Goal: Task Accomplishment & Management: Manage account settings

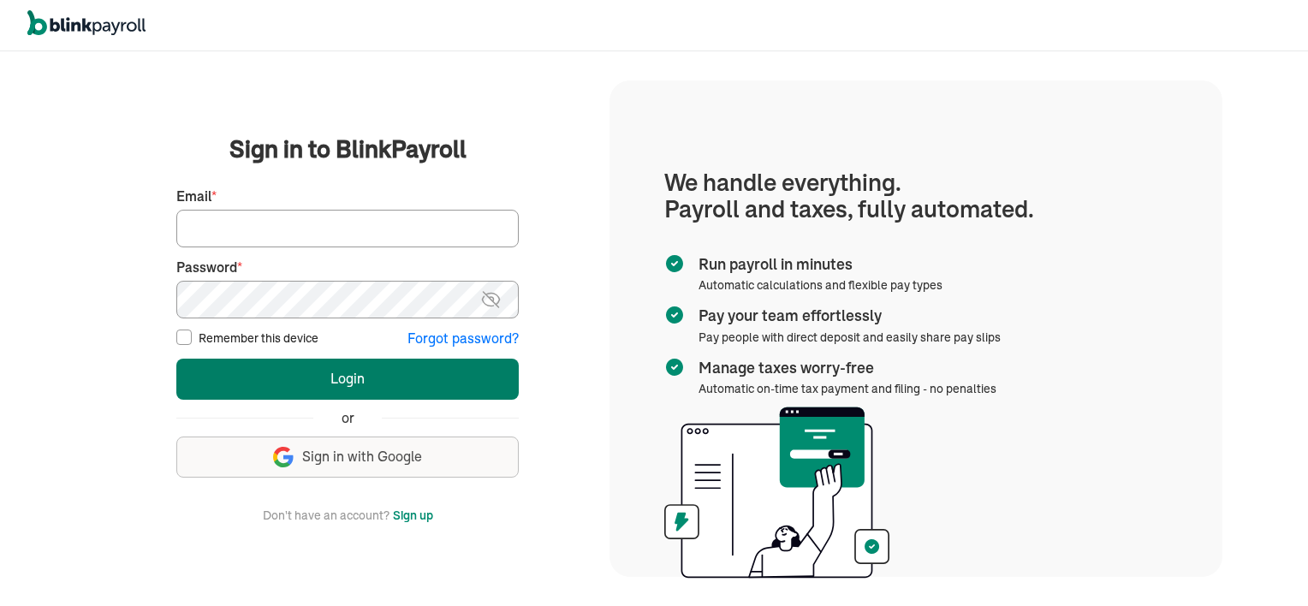
type input "vincentwilson298@gmail.com"
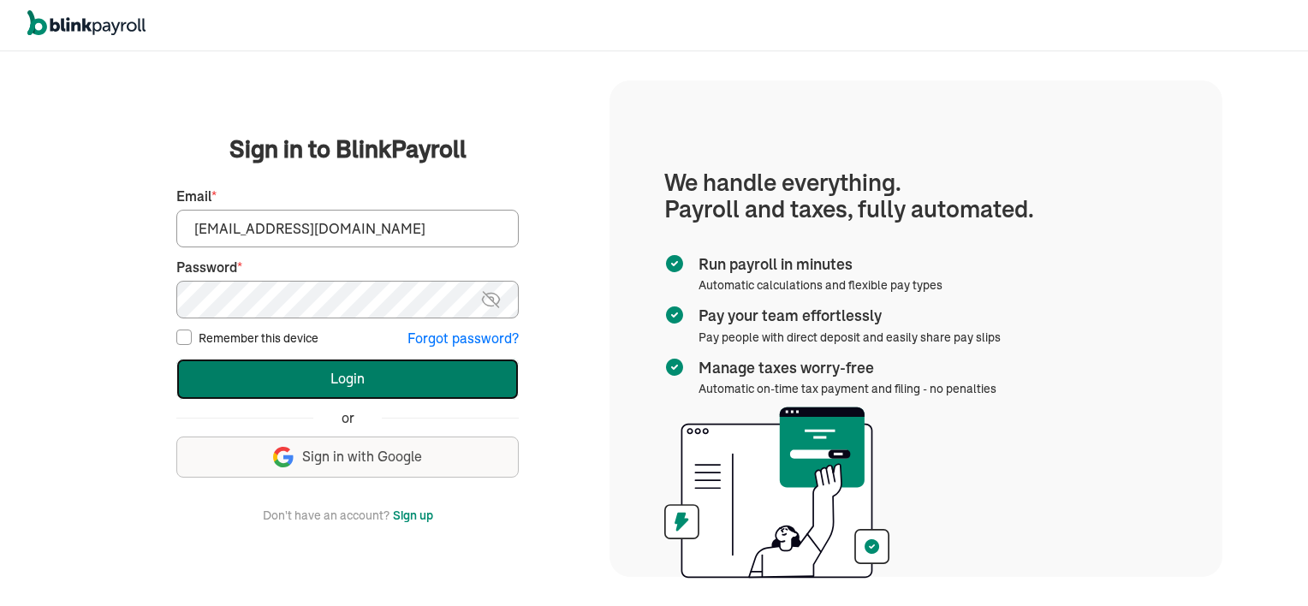
click at [417, 370] on button "Login" at bounding box center [347, 379] width 343 height 41
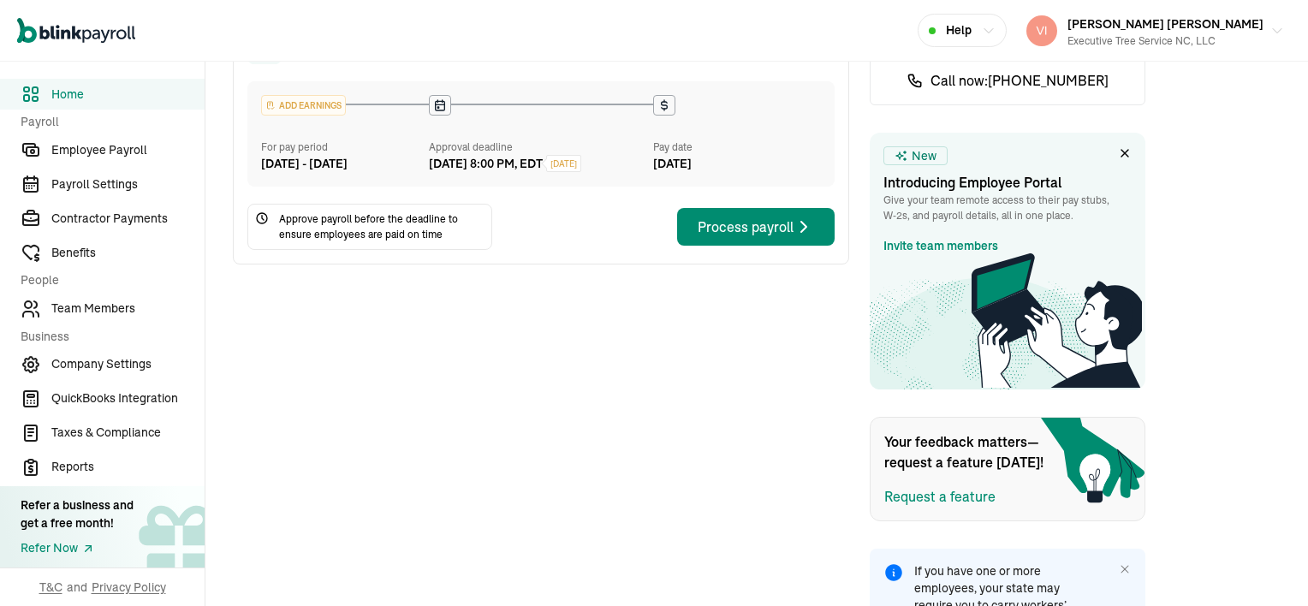
scroll to position [305, 0]
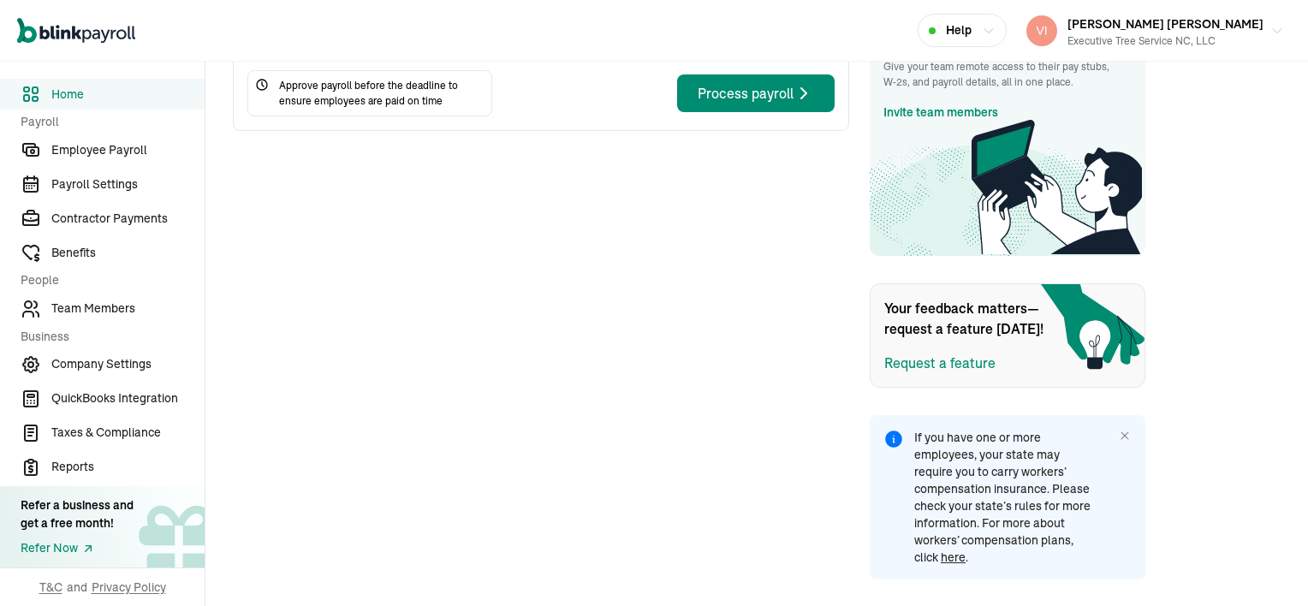
click at [950, 563] on span "here" at bounding box center [953, 557] width 25 height 15
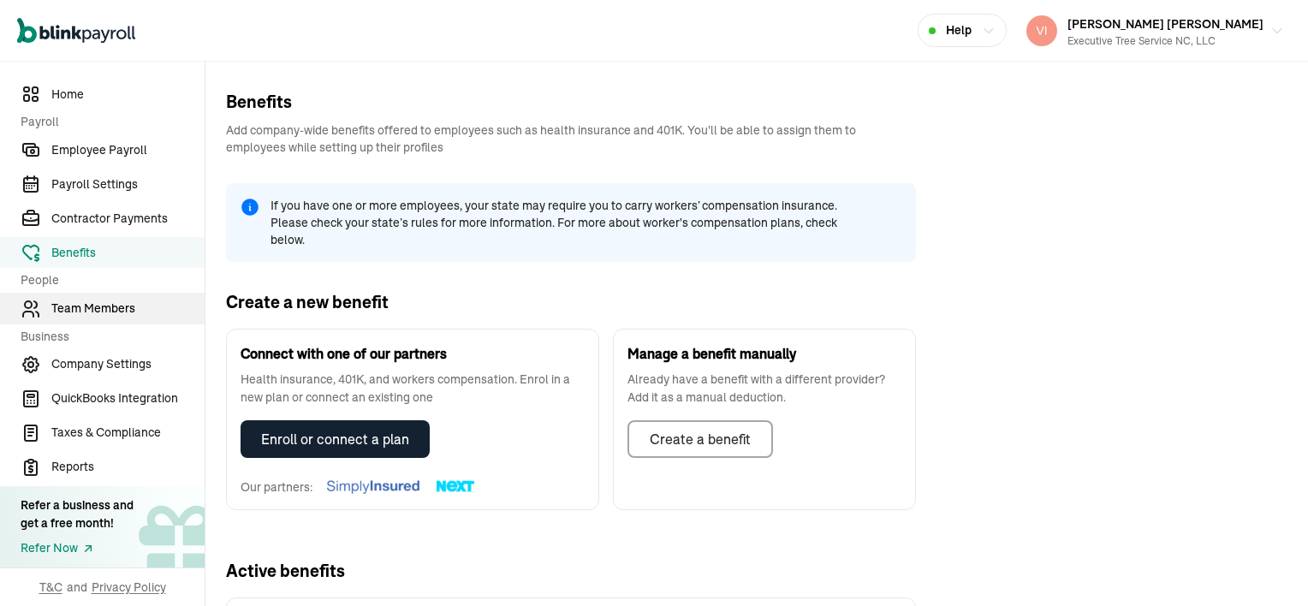
click at [93, 305] on span "Team Members" at bounding box center [127, 309] width 153 height 18
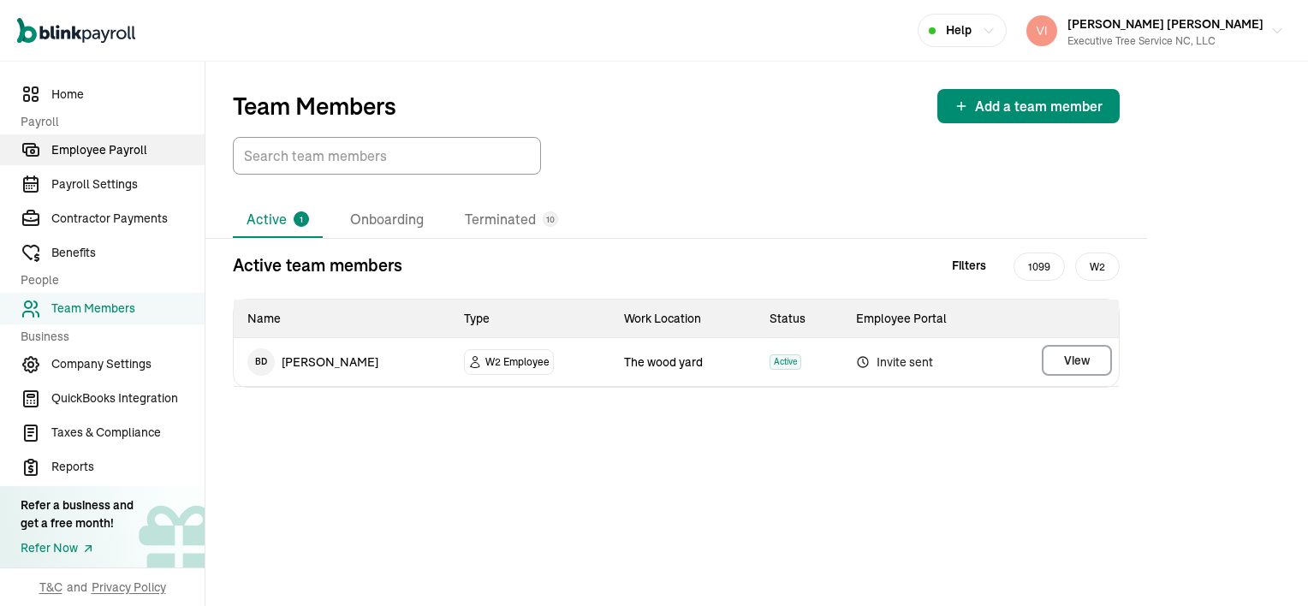
click at [119, 146] on span "Employee Payroll" at bounding box center [127, 150] width 153 height 18
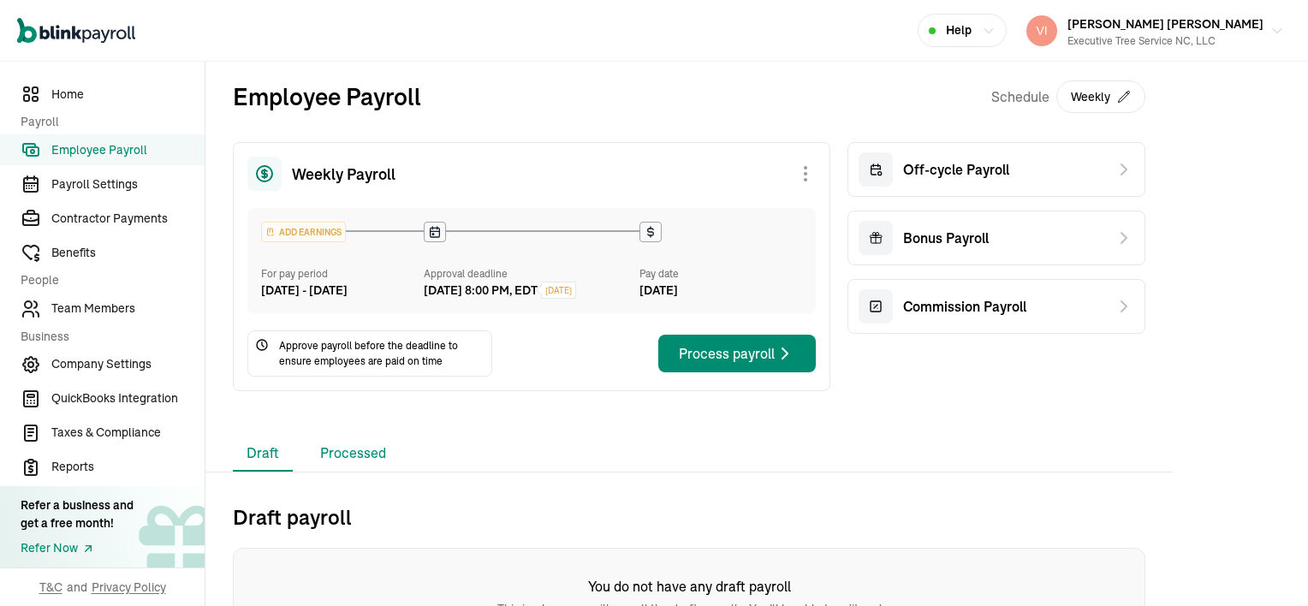
click at [360, 472] on li "Processed" at bounding box center [353, 454] width 93 height 36
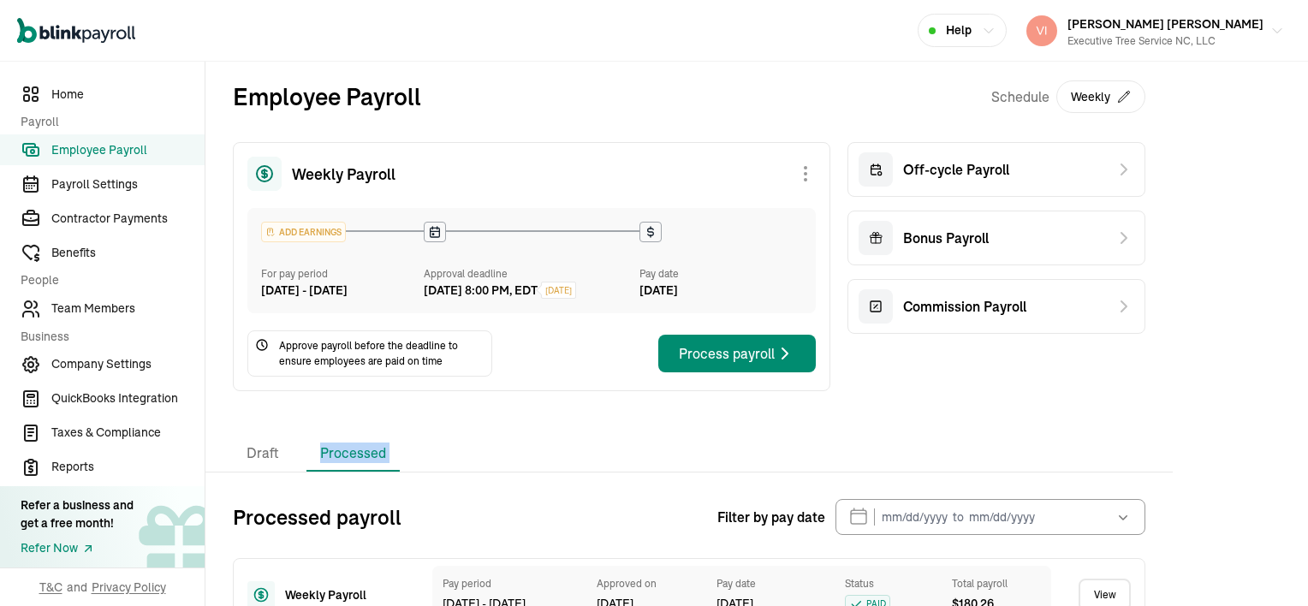
click at [360, 472] on li "Processed" at bounding box center [353, 454] width 93 height 36
drag, startPoint x: 360, startPoint y: 472, endPoint x: 452, endPoint y: 466, distance: 92.7
click at [450, 469] on div "Draft Processed" at bounding box center [689, 454] width 913 height 36
click at [423, 467] on div "Draft Processed" at bounding box center [689, 454] width 913 height 36
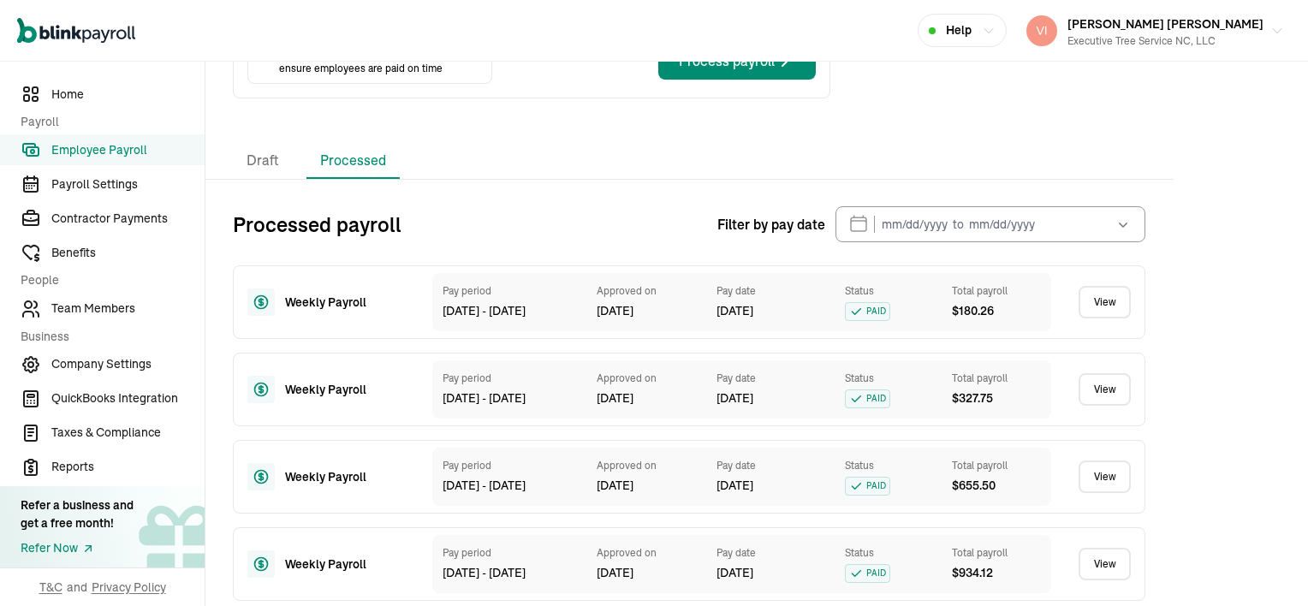
scroll to position [343, 0]
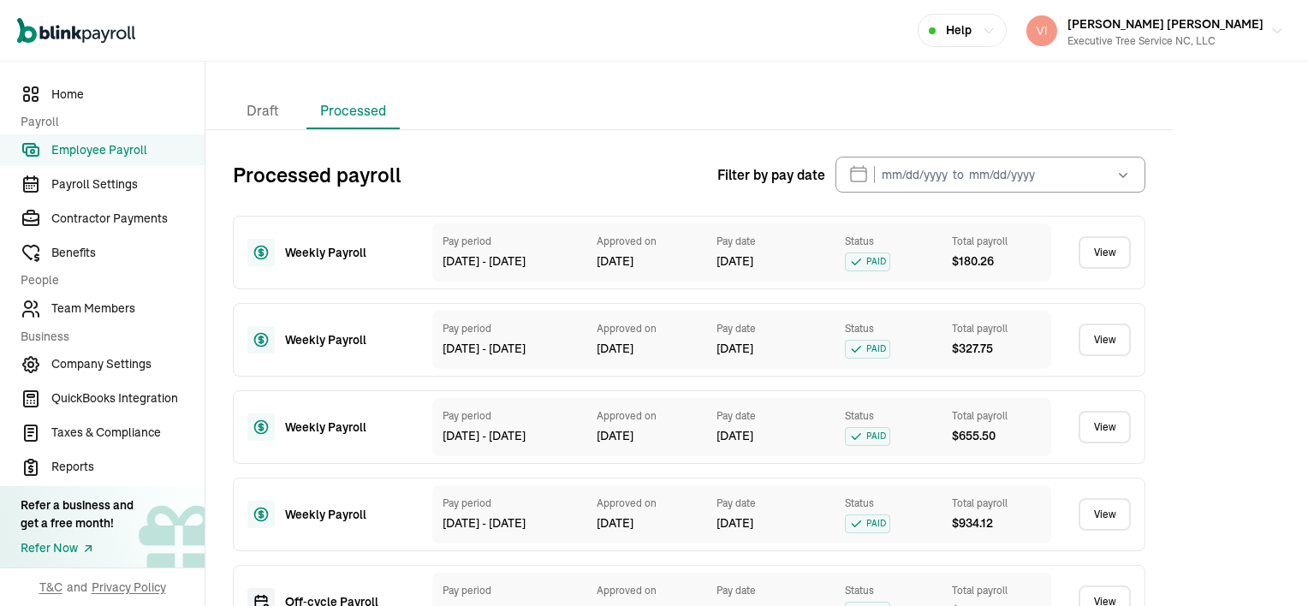
click at [1099, 269] on link "View" at bounding box center [1105, 252] width 52 height 33
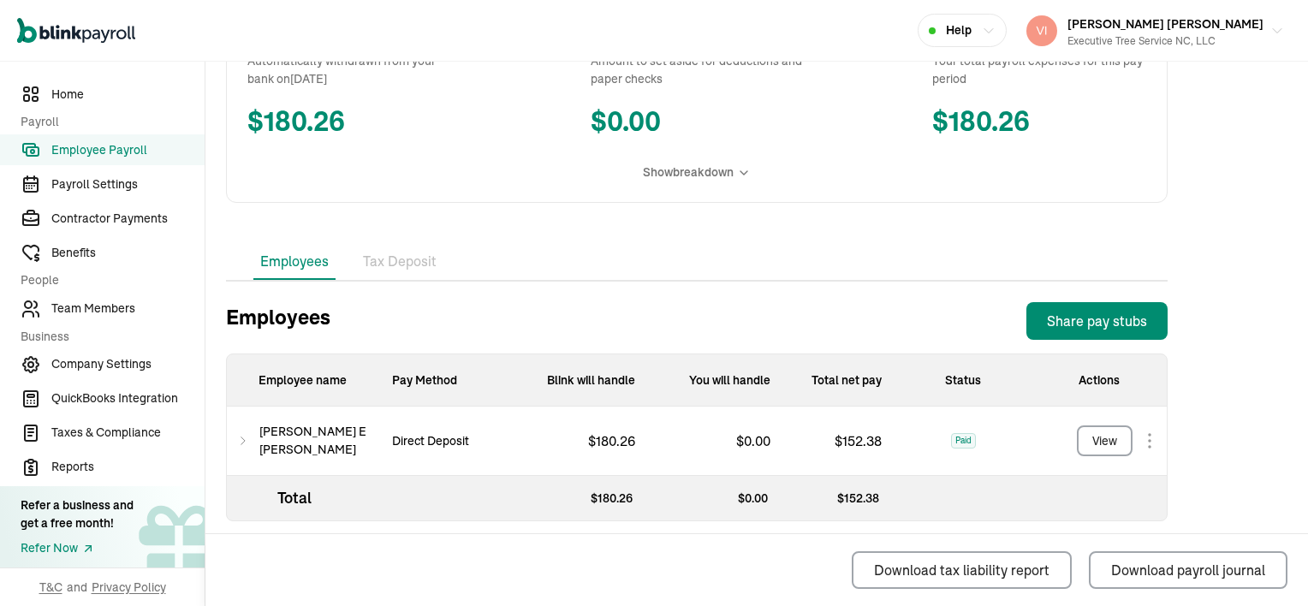
scroll to position [375, 0]
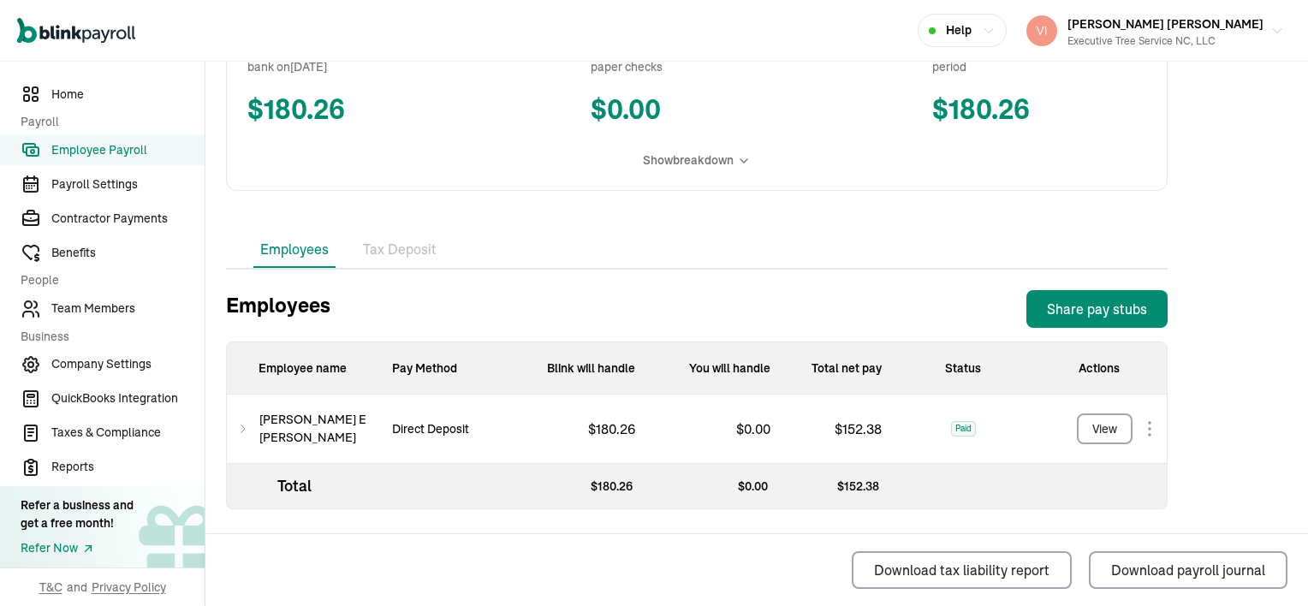
click at [246, 431] on icon at bounding box center [243, 429] width 12 height 21
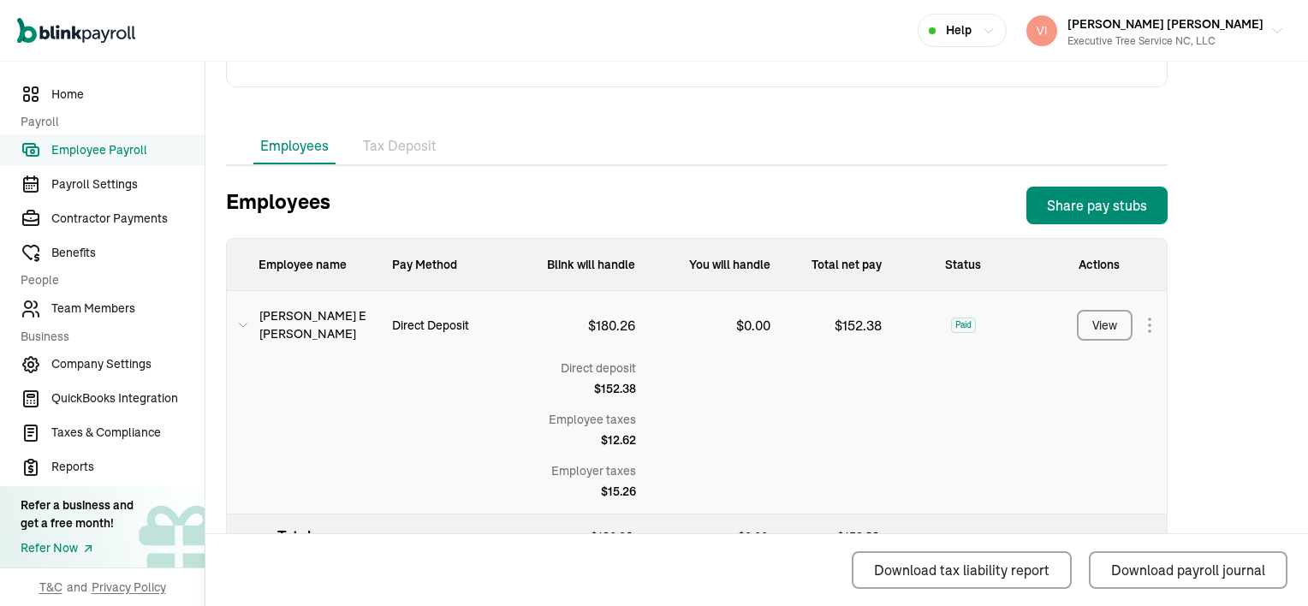
scroll to position [529, 0]
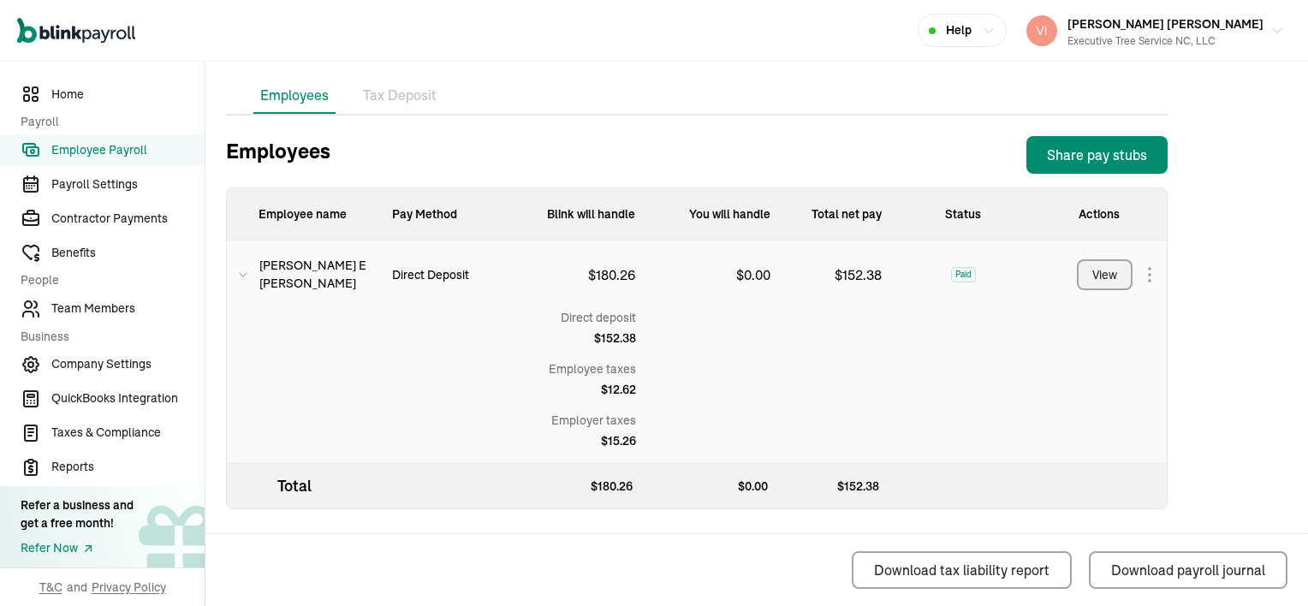
click at [1103, 276] on div "View" at bounding box center [1105, 275] width 25 height 18
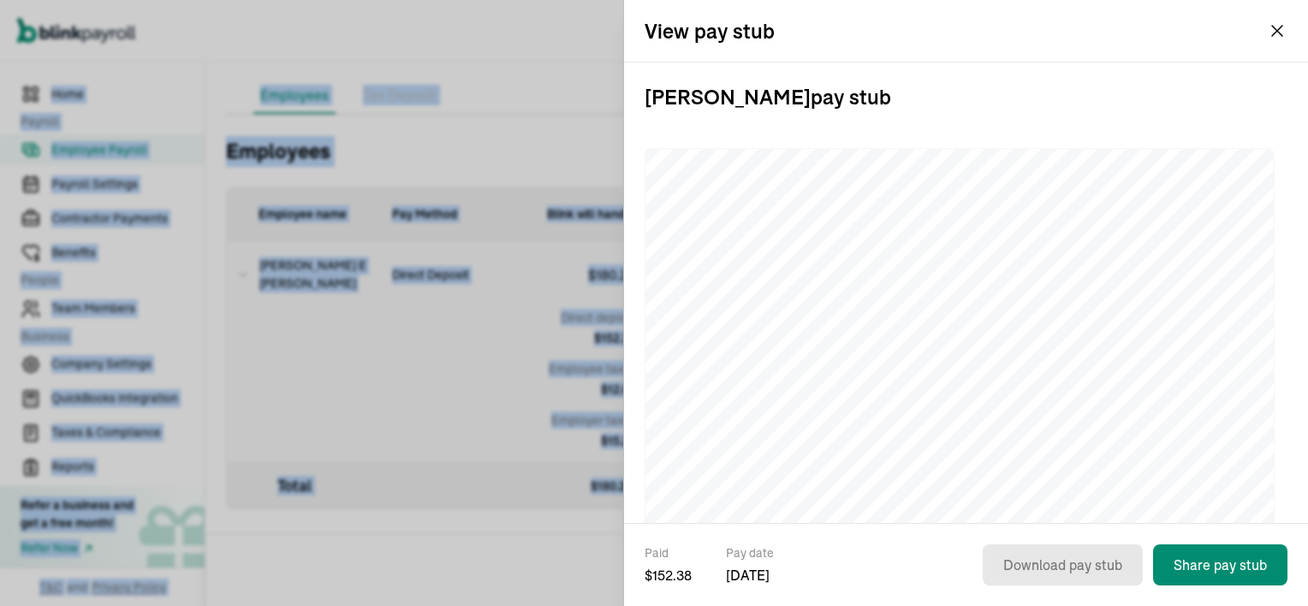
click at [1055, 108] on h3 "[PERSON_NAME] pay stub" at bounding box center [966, 97] width 643 height 69
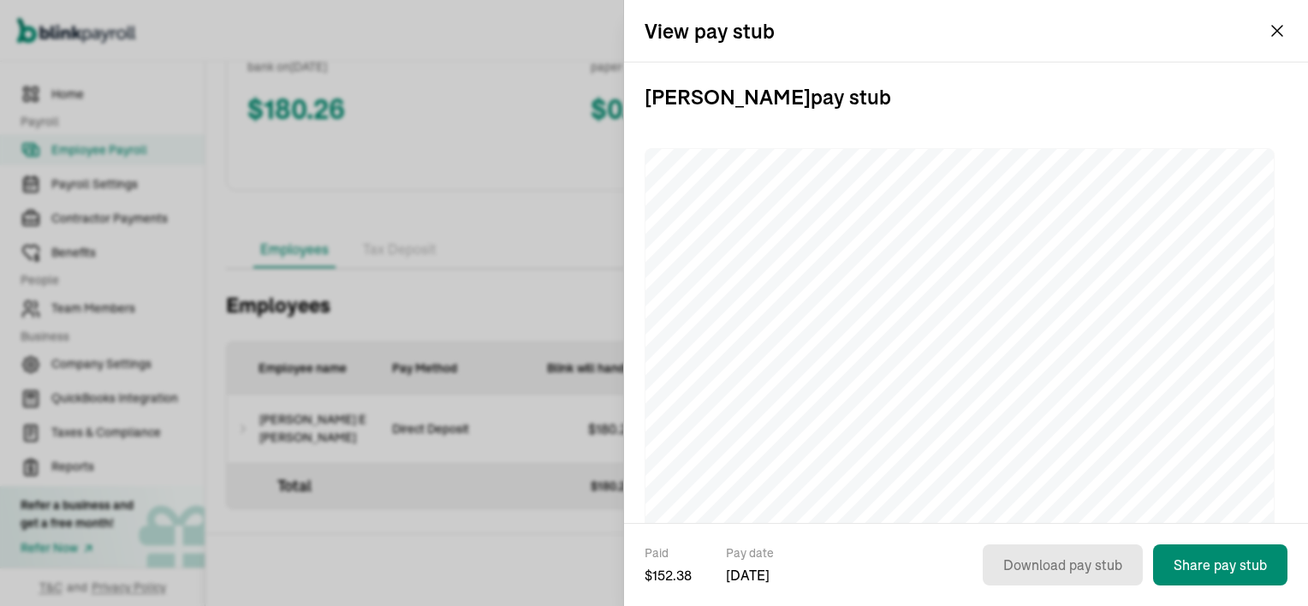
scroll to position [86, 0]
click at [1280, 23] on div "Open main menu Help [PERSON_NAME] [PERSON_NAME] Executive Tree Service NC, LLC" at bounding box center [654, 31] width 1308 height 62
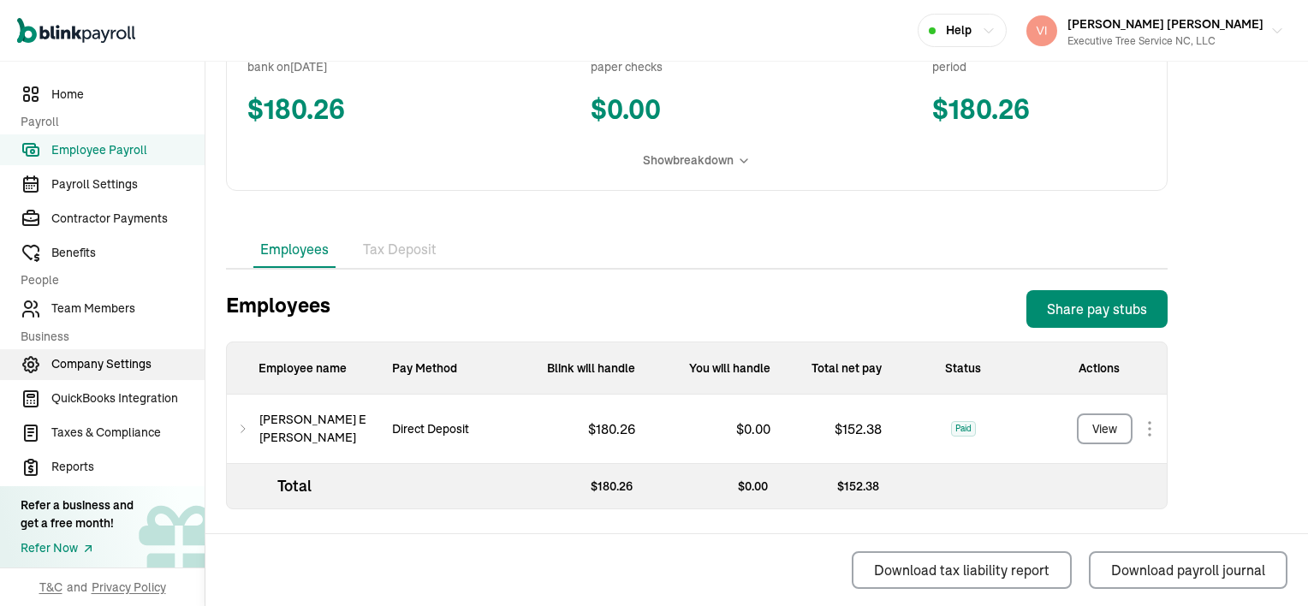
click at [98, 363] on span "Company Settings" at bounding box center [127, 364] width 153 height 18
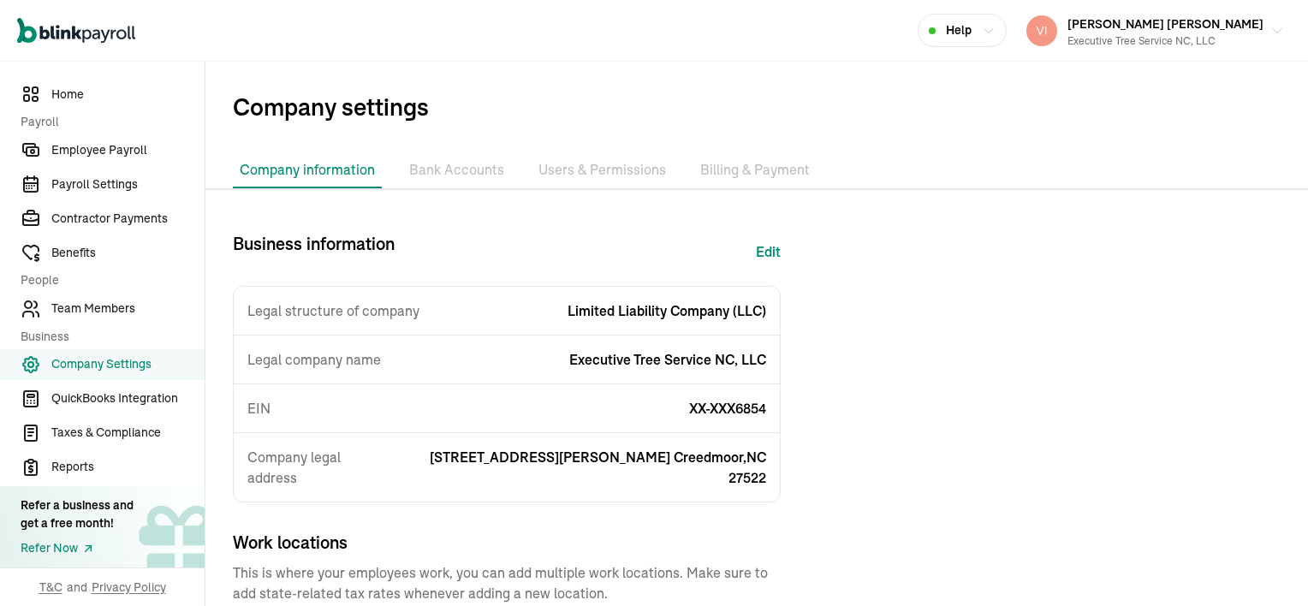
click at [474, 175] on li "Bank Accounts" at bounding box center [456, 170] width 109 height 36
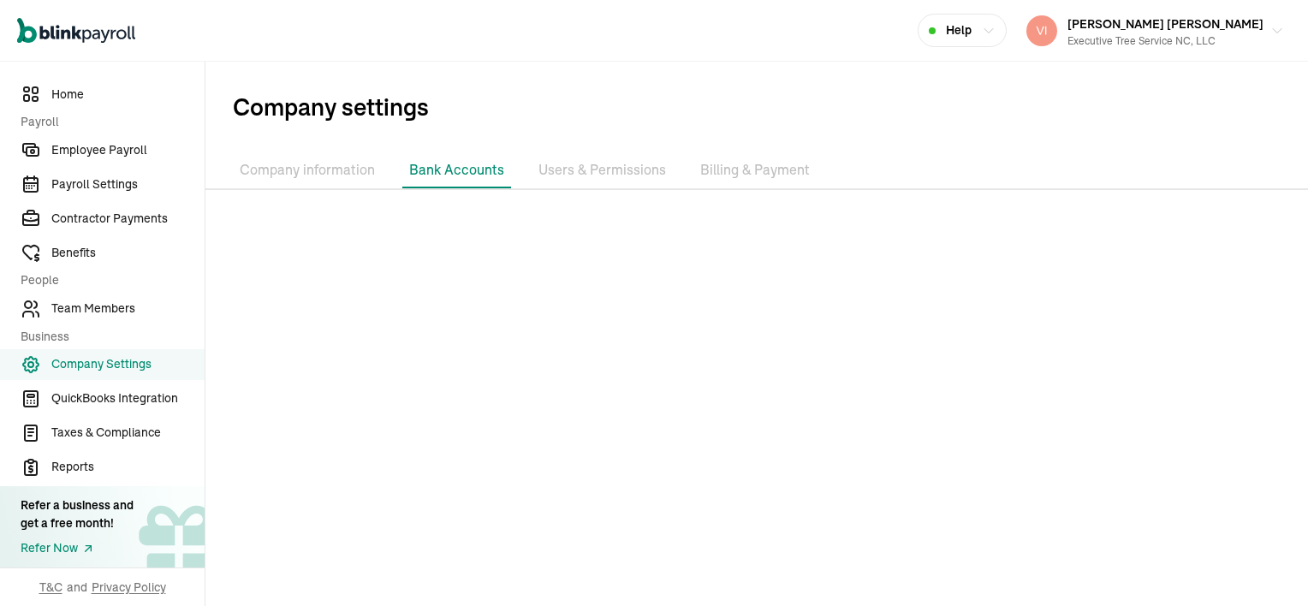
click at [620, 172] on li "Users & Permissions" at bounding box center [602, 170] width 141 height 36
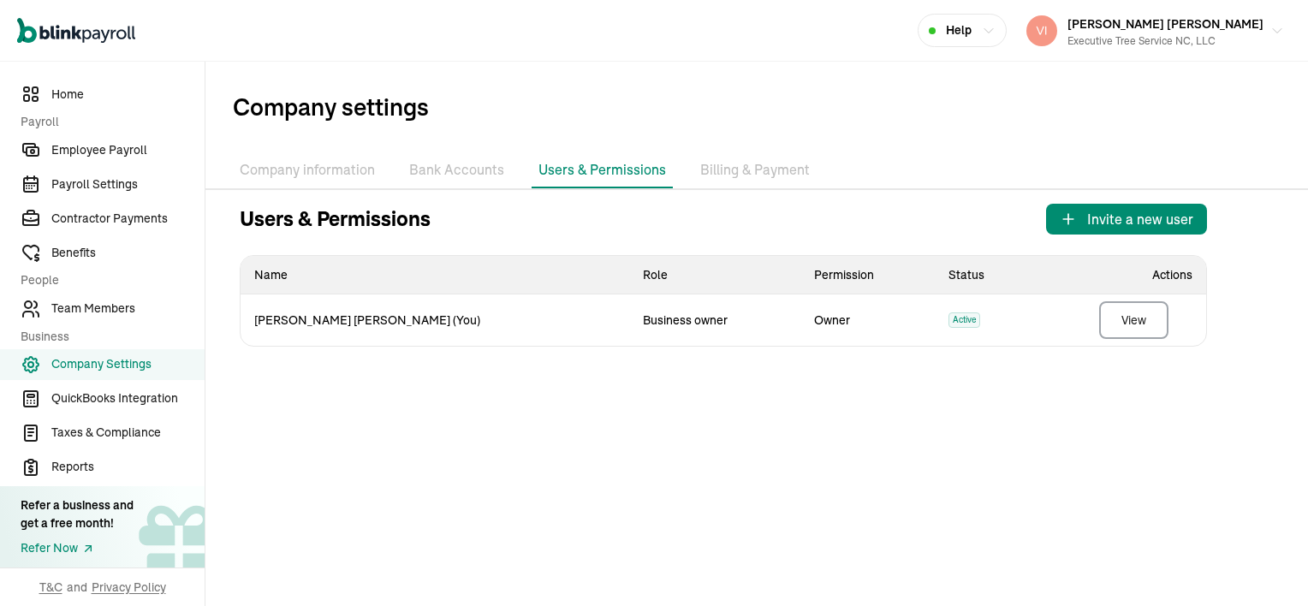
click at [749, 170] on li "Billing & Payment" at bounding box center [755, 170] width 123 height 36
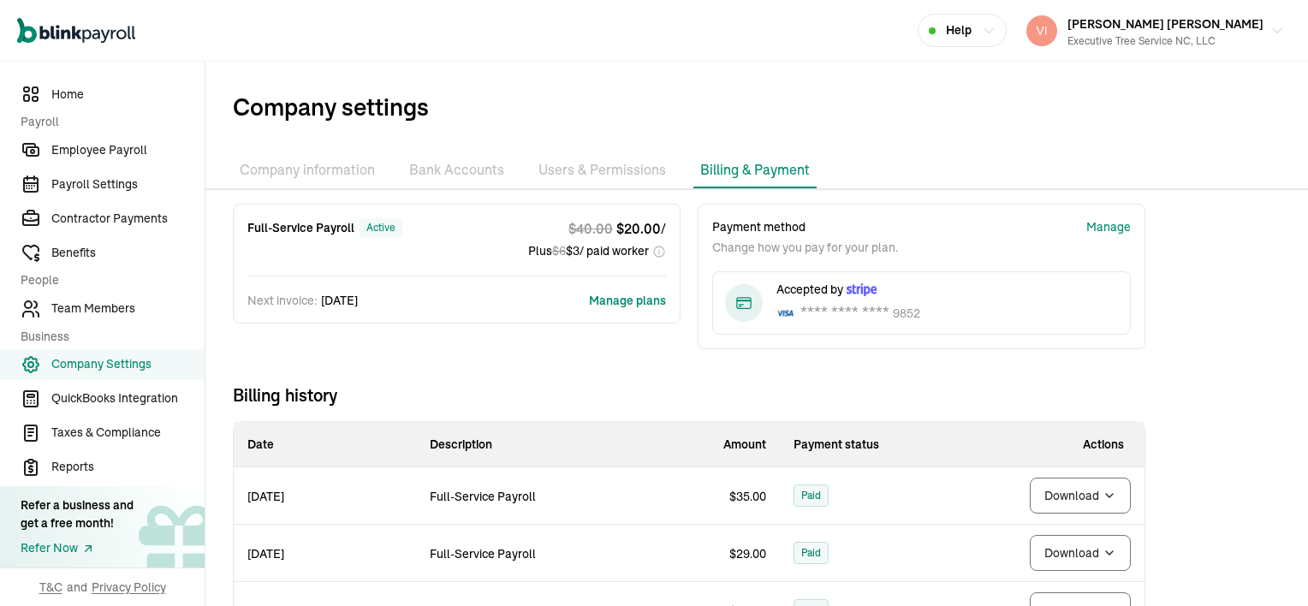
click at [1110, 493] on body "Open main menu Help [PERSON_NAME] [PERSON_NAME] Executive Tree Service NC, LLC …" at bounding box center [654, 303] width 1308 height 606
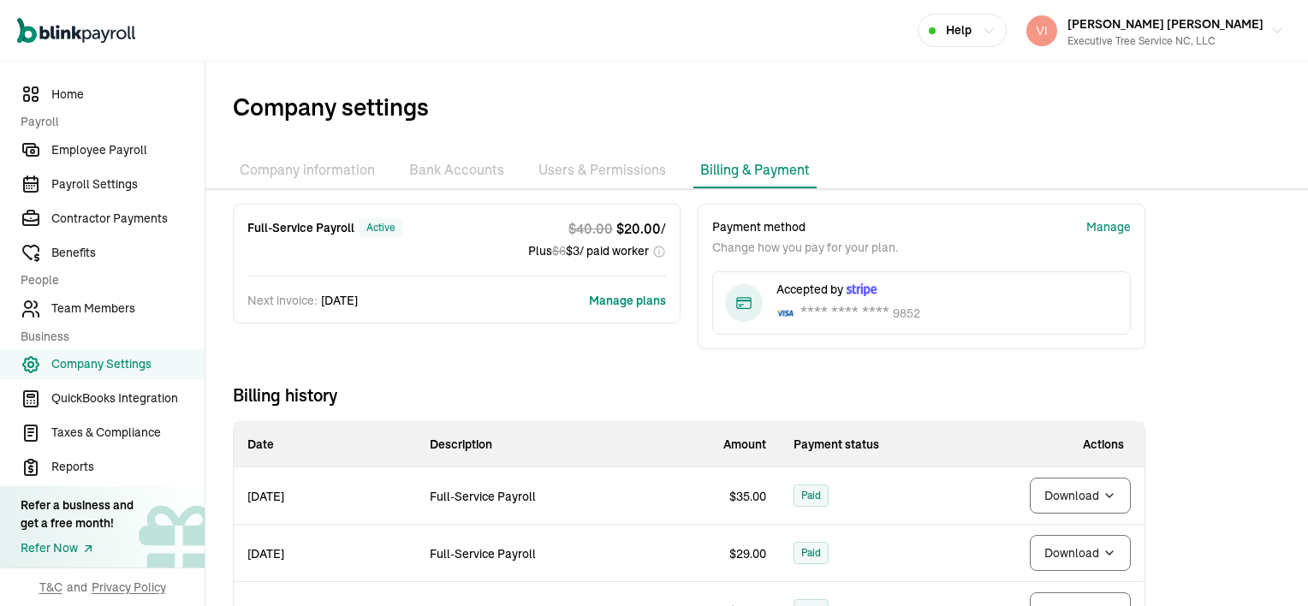
click at [773, 39] on div "Open main menu Help [PERSON_NAME] [PERSON_NAME] Executive Tree Service NC, LLC" at bounding box center [654, 31] width 1308 height 62
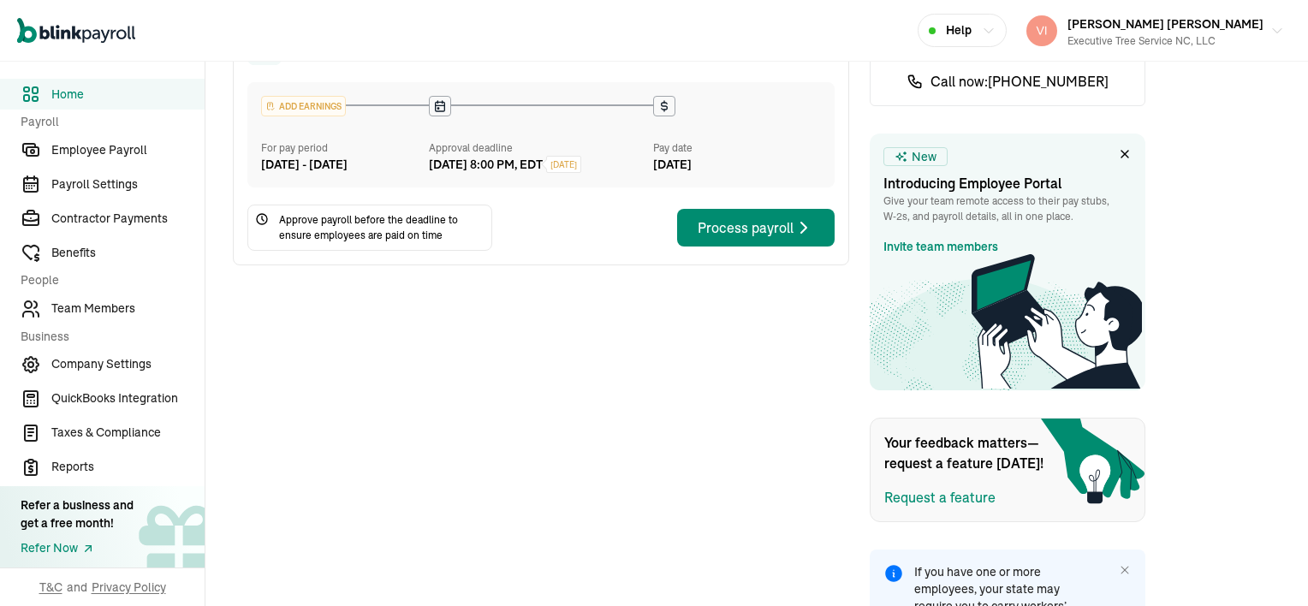
scroll to position [305, 0]
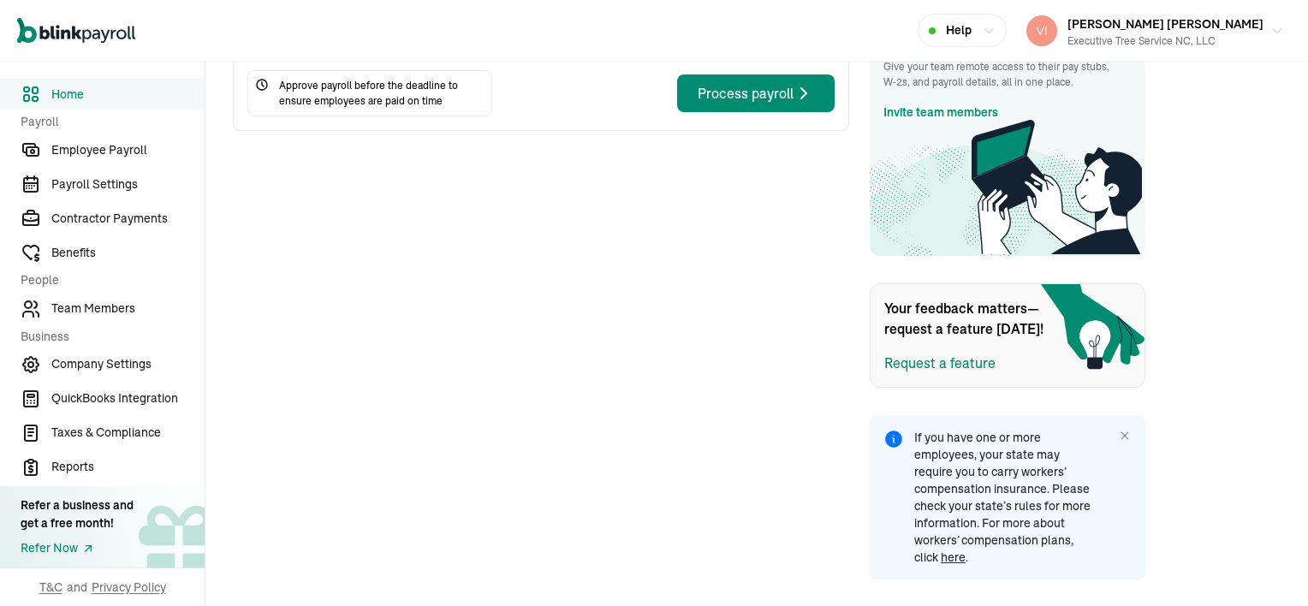
click at [950, 563] on span "here" at bounding box center [953, 557] width 25 height 15
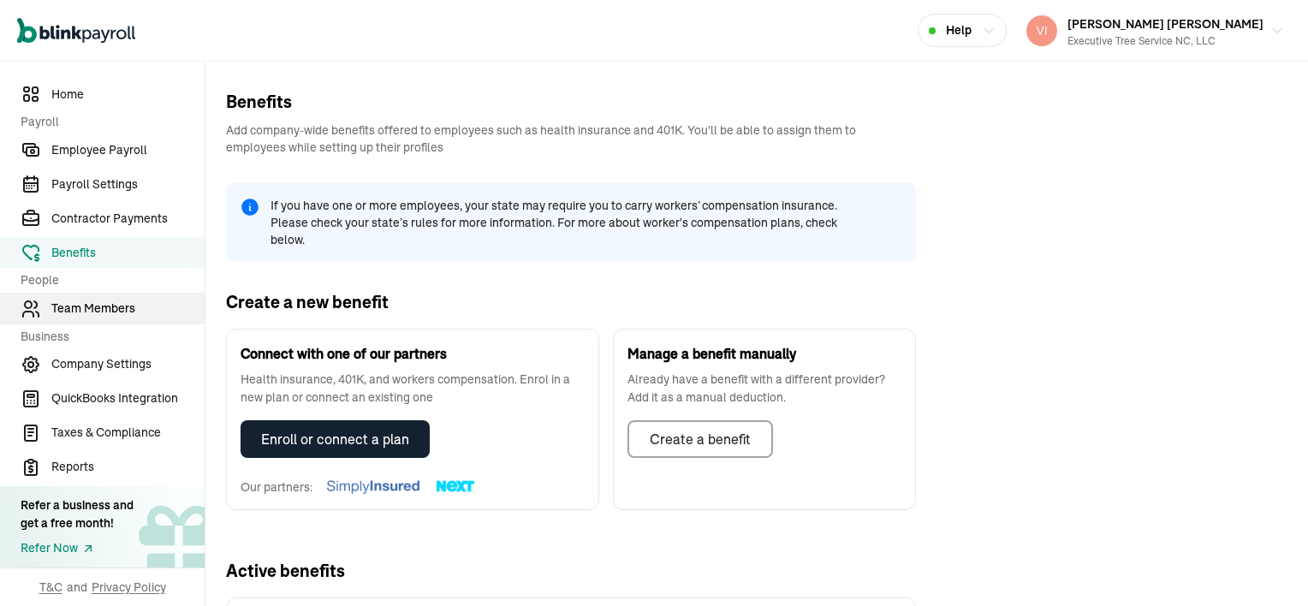
click at [93, 305] on span "Team Members" at bounding box center [127, 309] width 153 height 18
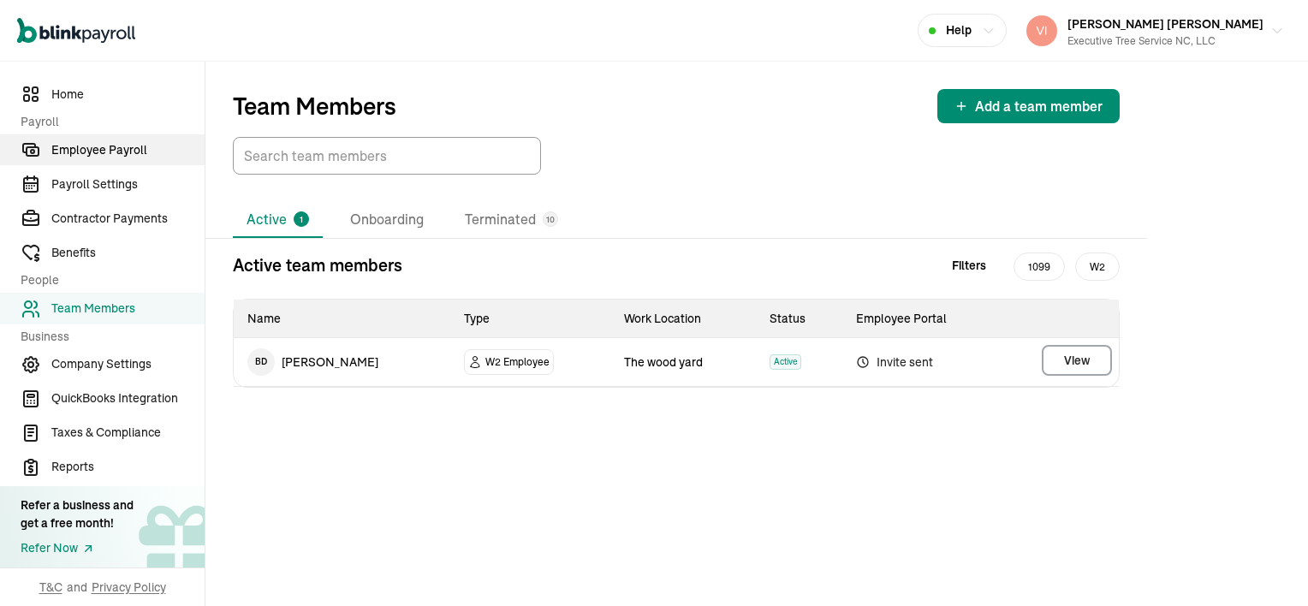
click at [119, 146] on span "Employee Payroll" at bounding box center [127, 150] width 153 height 18
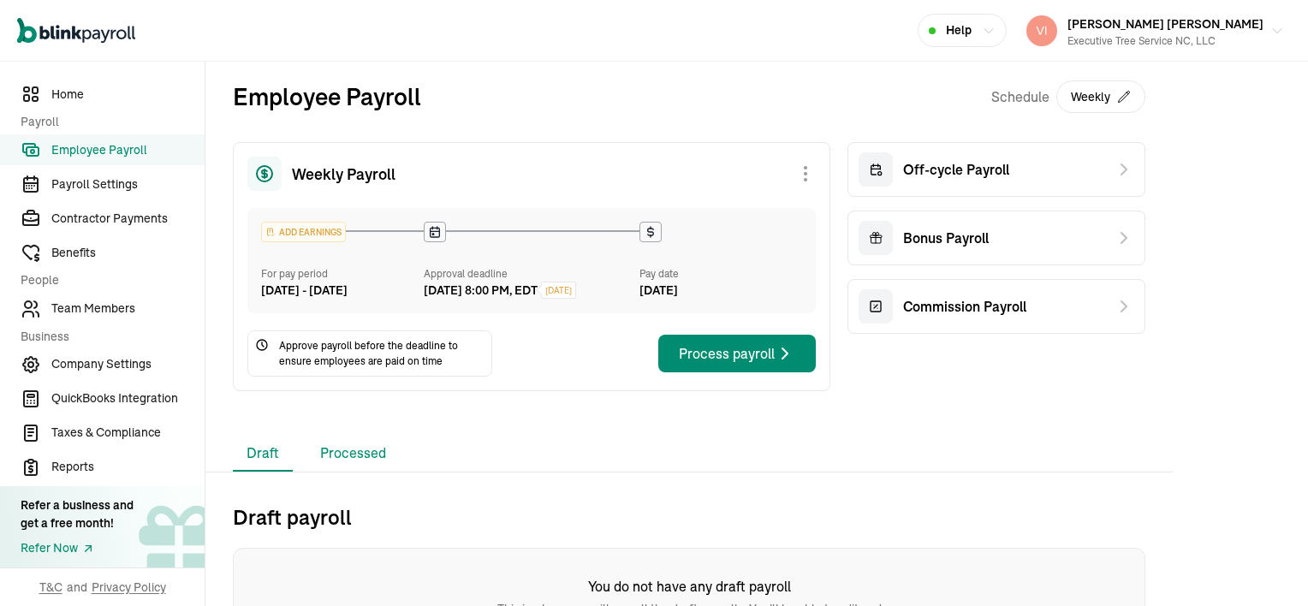
click at [360, 472] on li "Processed" at bounding box center [353, 454] width 93 height 36
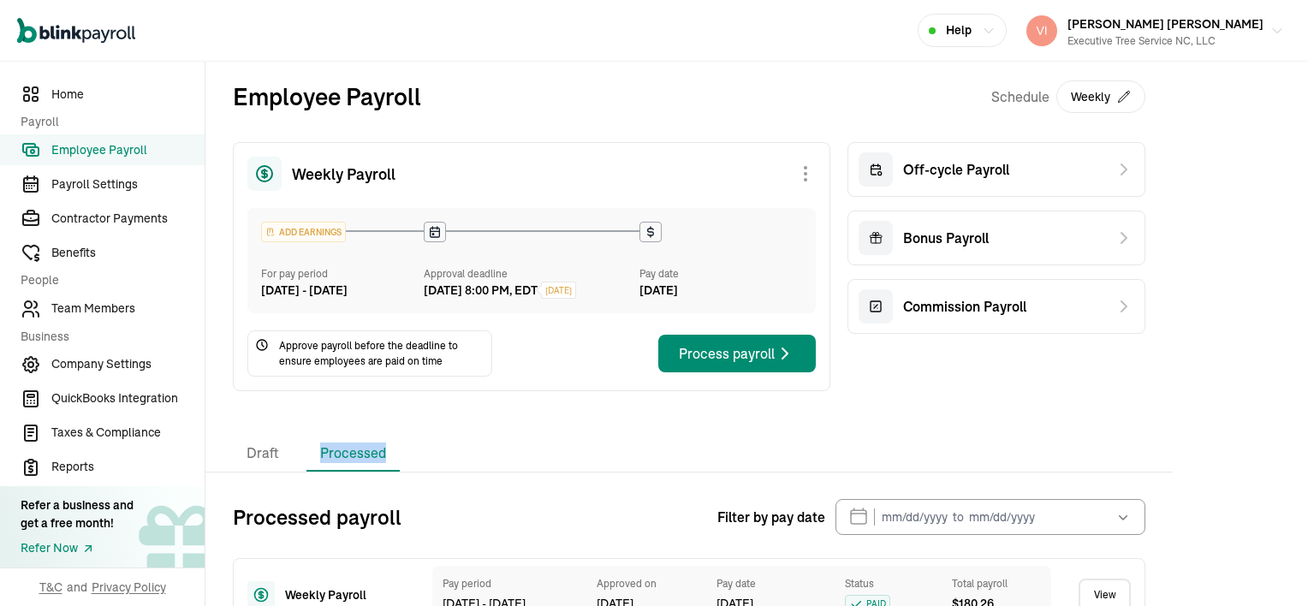
click at [360, 472] on li "Processed" at bounding box center [353, 454] width 93 height 36
drag, startPoint x: 360, startPoint y: 472, endPoint x: 452, endPoint y: 465, distance: 92.7
click at [450, 469] on div "Draft Processed" at bounding box center [689, 454] width 913 height 36
click at [423, 467] on div "Draft Processed" at bounding box center [689, 454] width 913 height 36
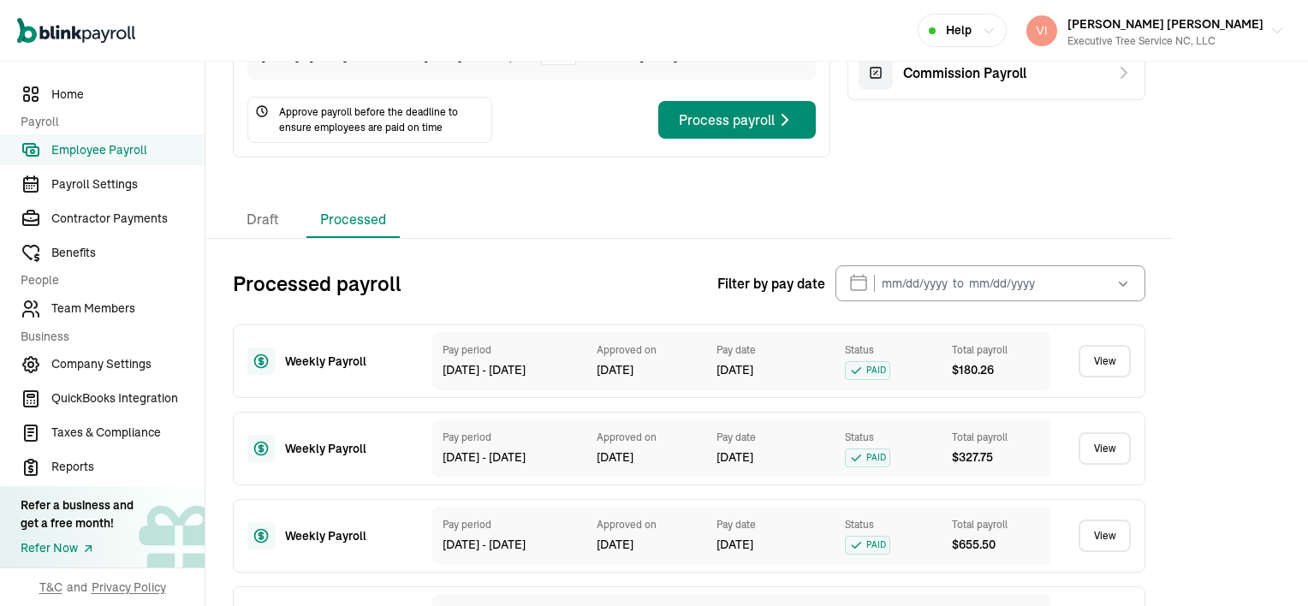
scroll to position [343, 0]
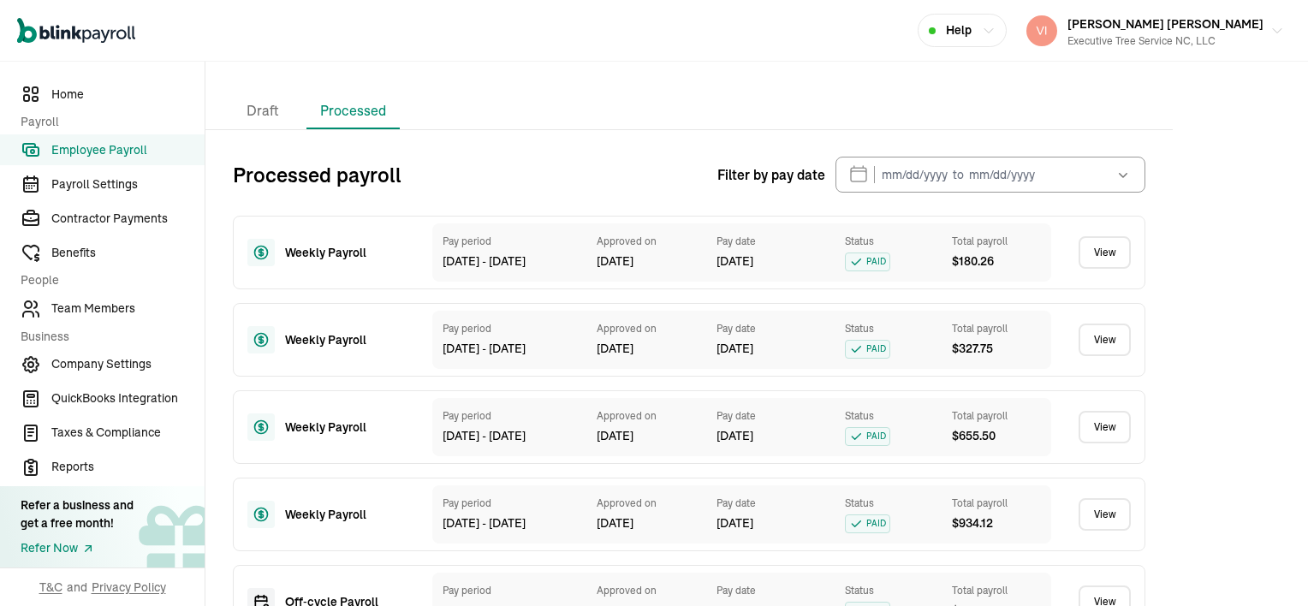
click at [1099, 269] on link "View" at bounding box center [1105, 252] width 52 height 33
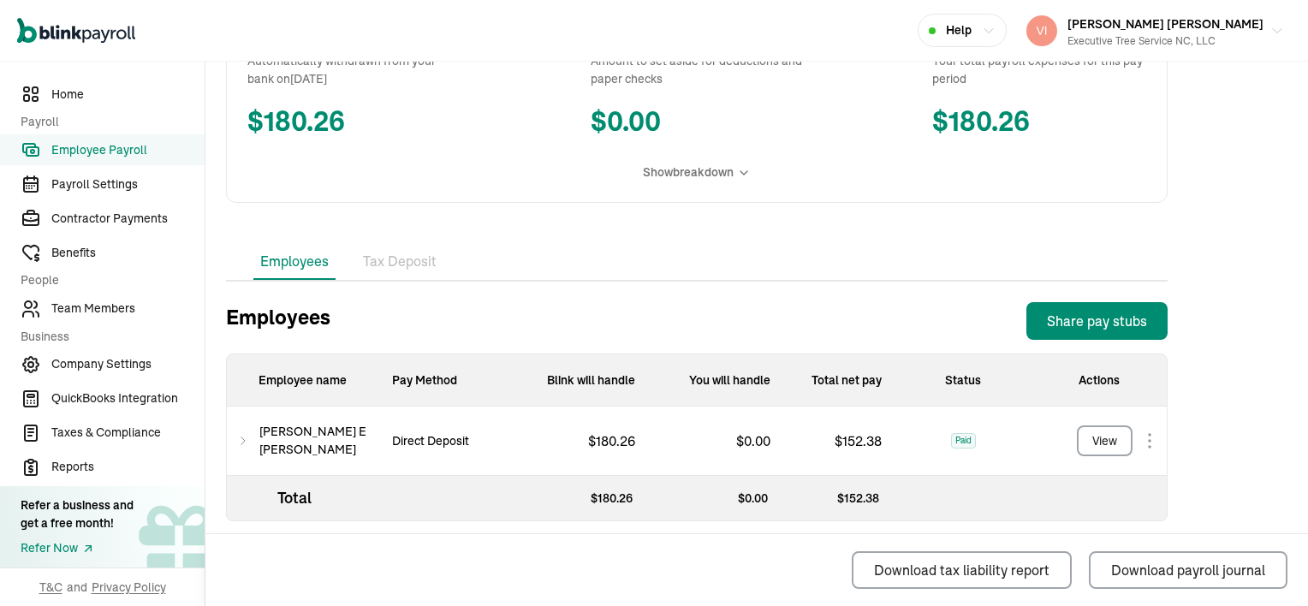
scroll to position [375, 0]
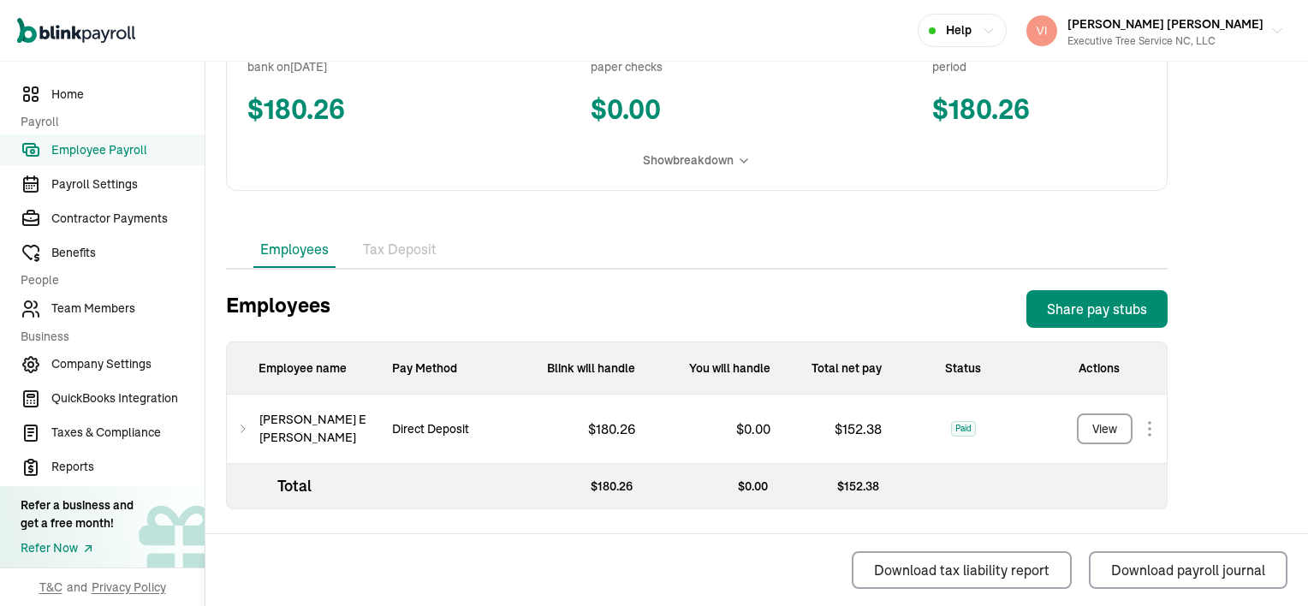
click at [246, 431] on icon at bounding box center [243, 429] width 12 height 21
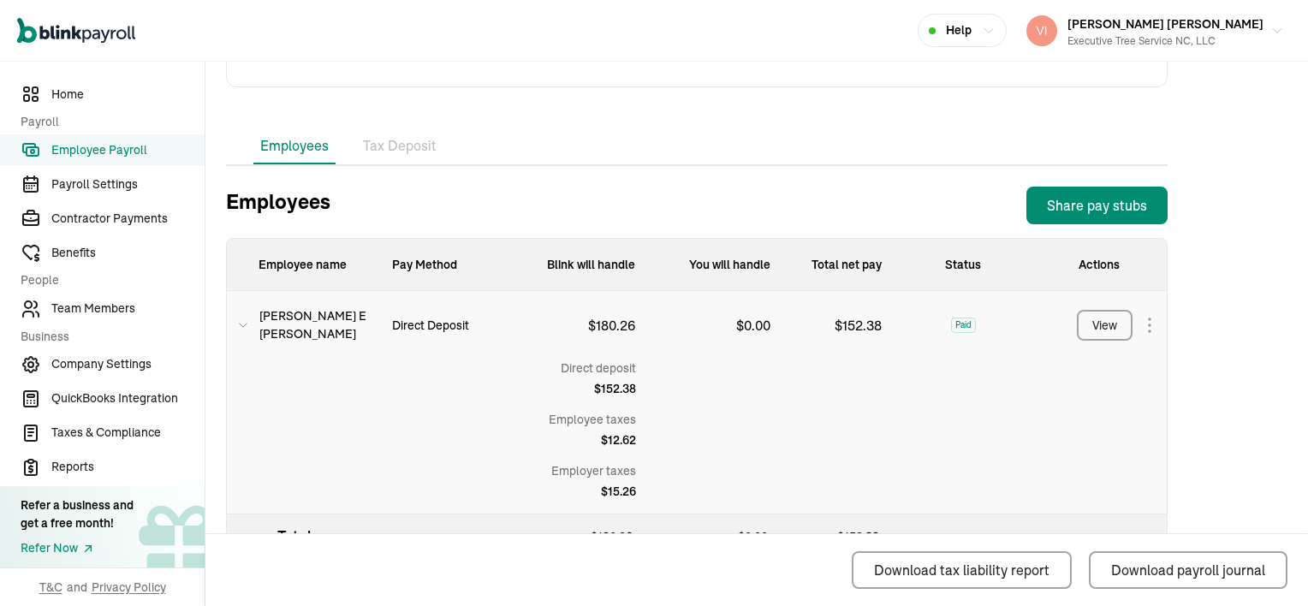
scroll to position [529, 0]
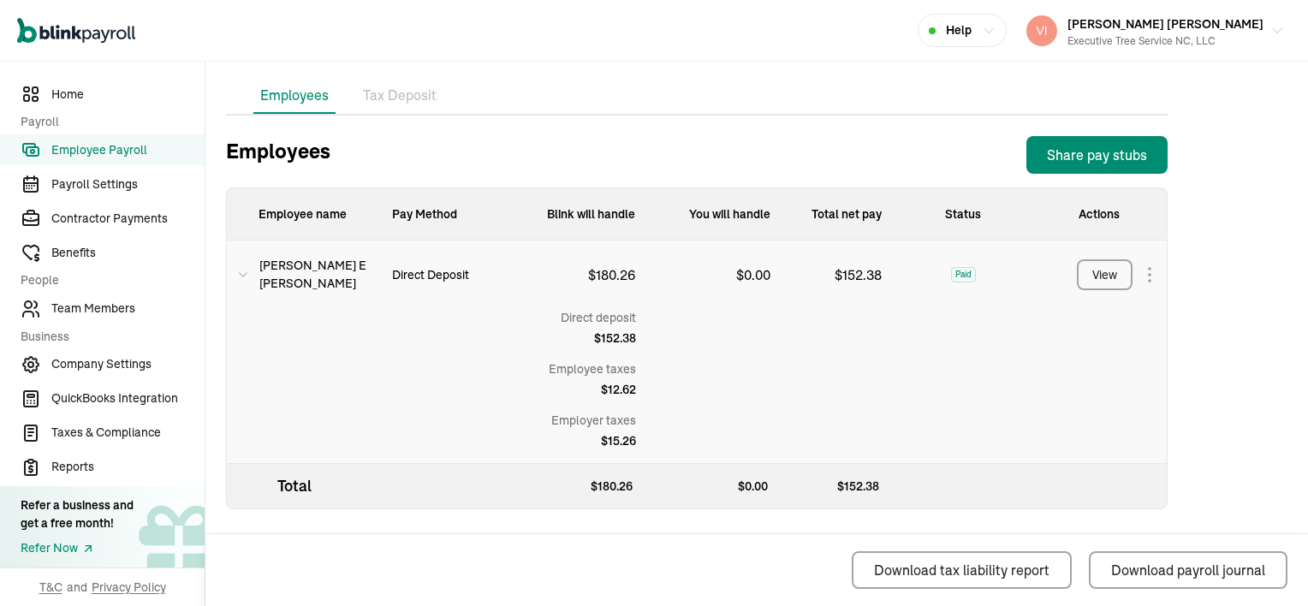
click at [1103, 276] on div "View" at bounding box center [1105, 275] width 25 height 18
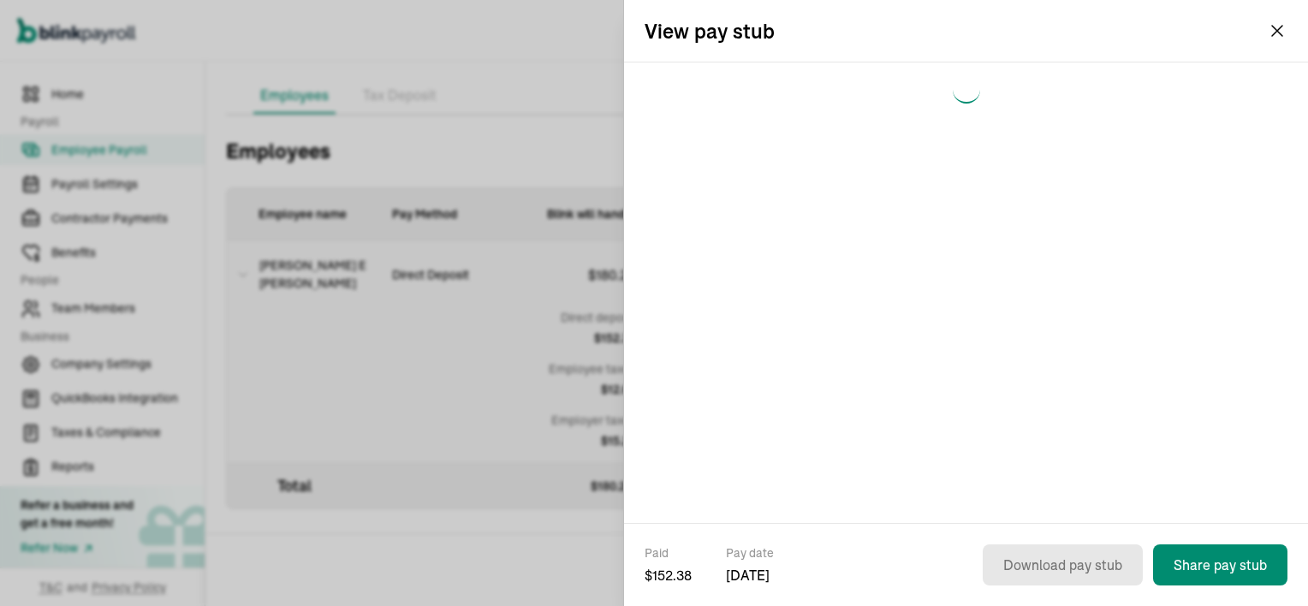
click at [1103, 276] on div at bounding box center [966, 293] width 684 height 461
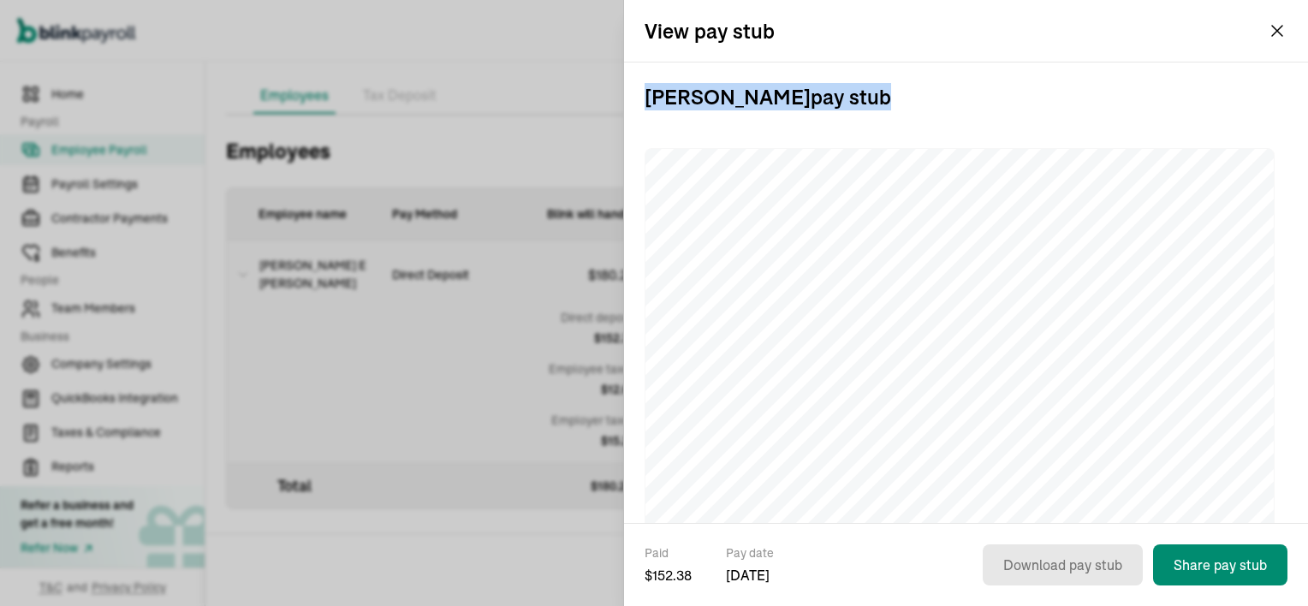
click at [1055, 108] on h3 "[PERSON_NAME] pay stub" at bounding box center [966, 97] width 643 height 69
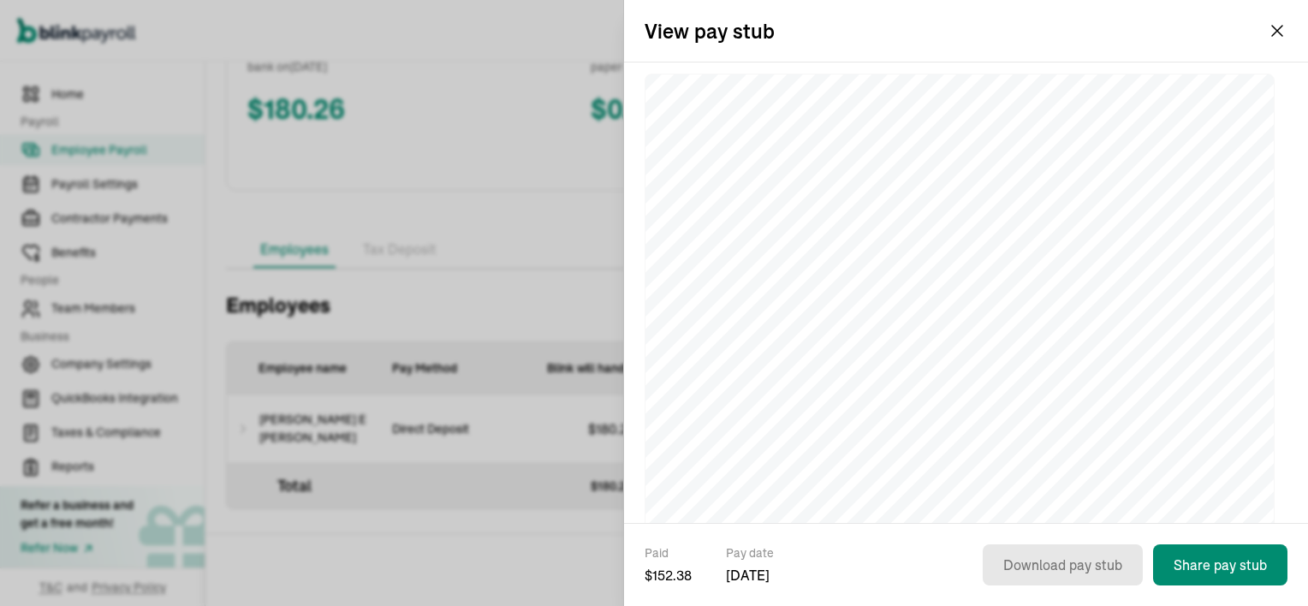
scroll to position [86, 0]
click at [1280, 23] on div "Open main menu Help [PERSON_NAME] [PERSON_NAME] Executive Tree Service NC, LLC" at bounding box center [654, 31] width 1308 height 62
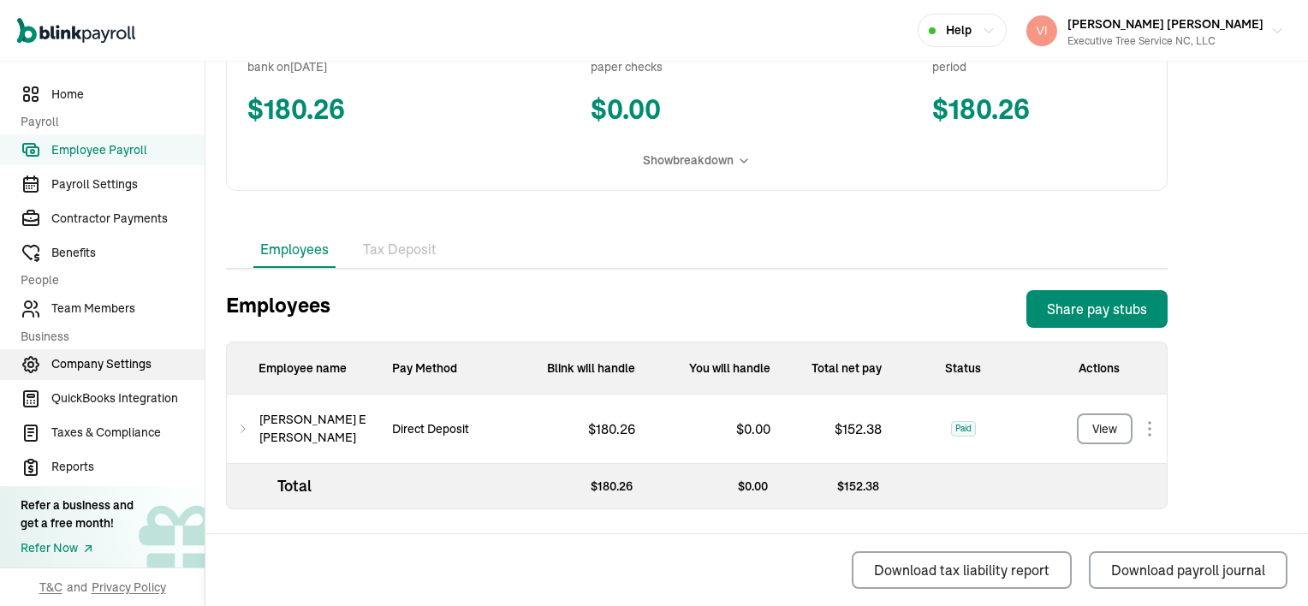
click at [98, 363] on span "Company Settings" at bounding box center [127, 364] width 153 height 18
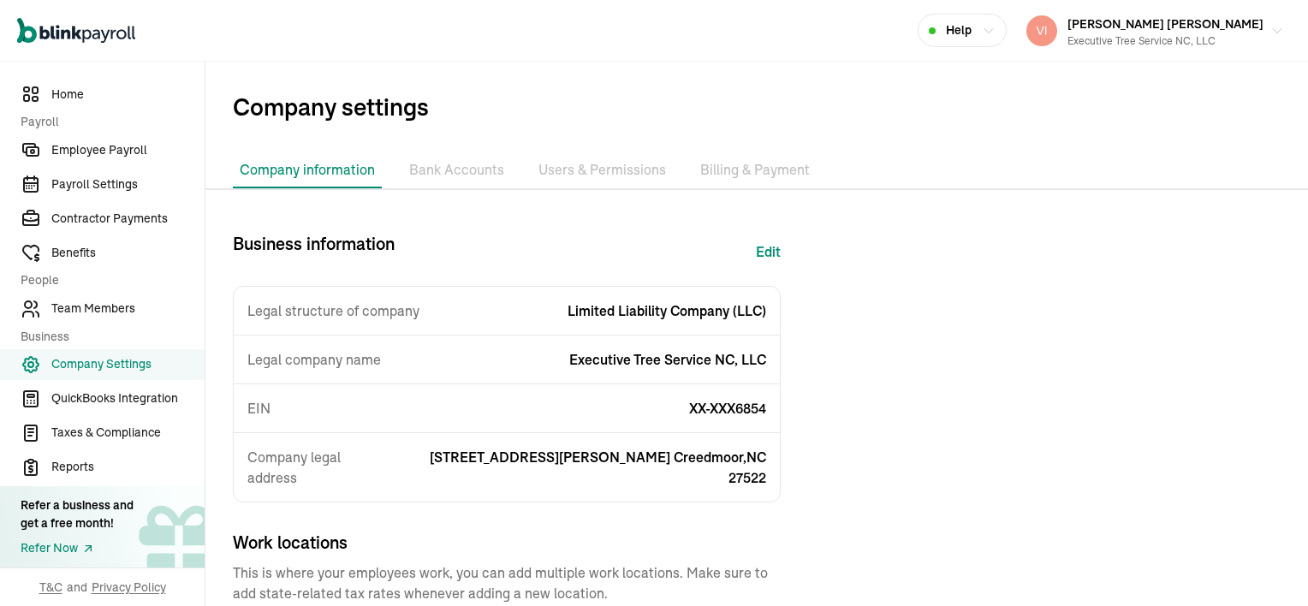
click at [474, 175] on li "Bank Accounts" at bounding box center [456, 170] width 109 height 36
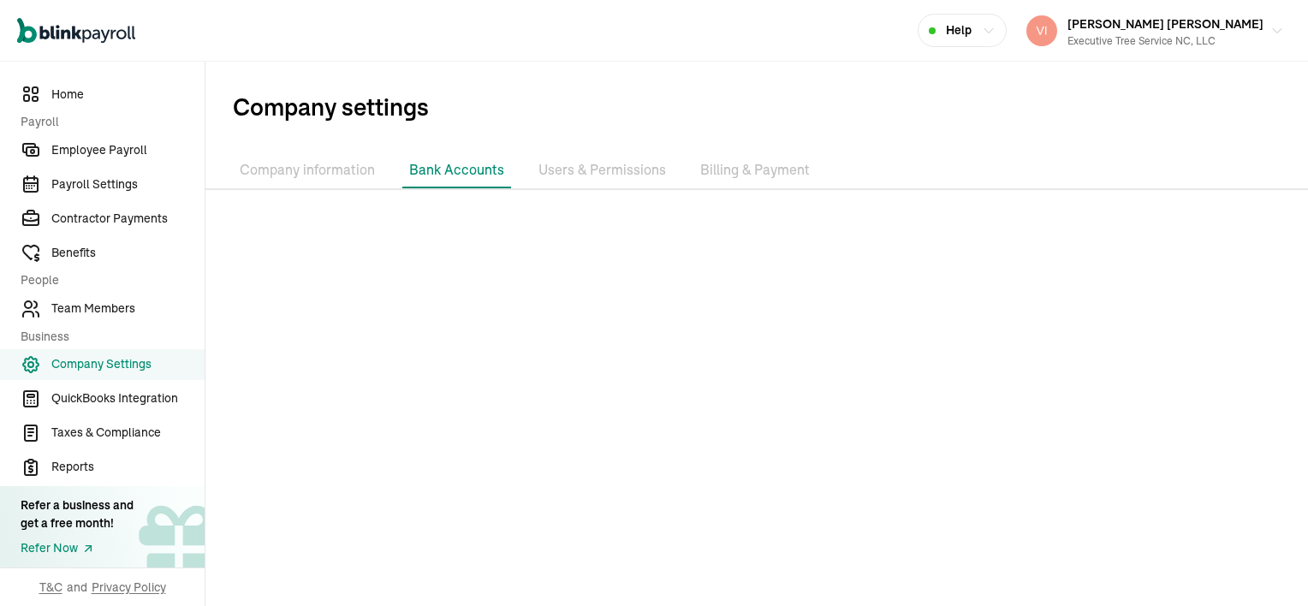
click at [620, 172] on li "Users & Permissions" at bounding box center [602, 170] width 141 height 36
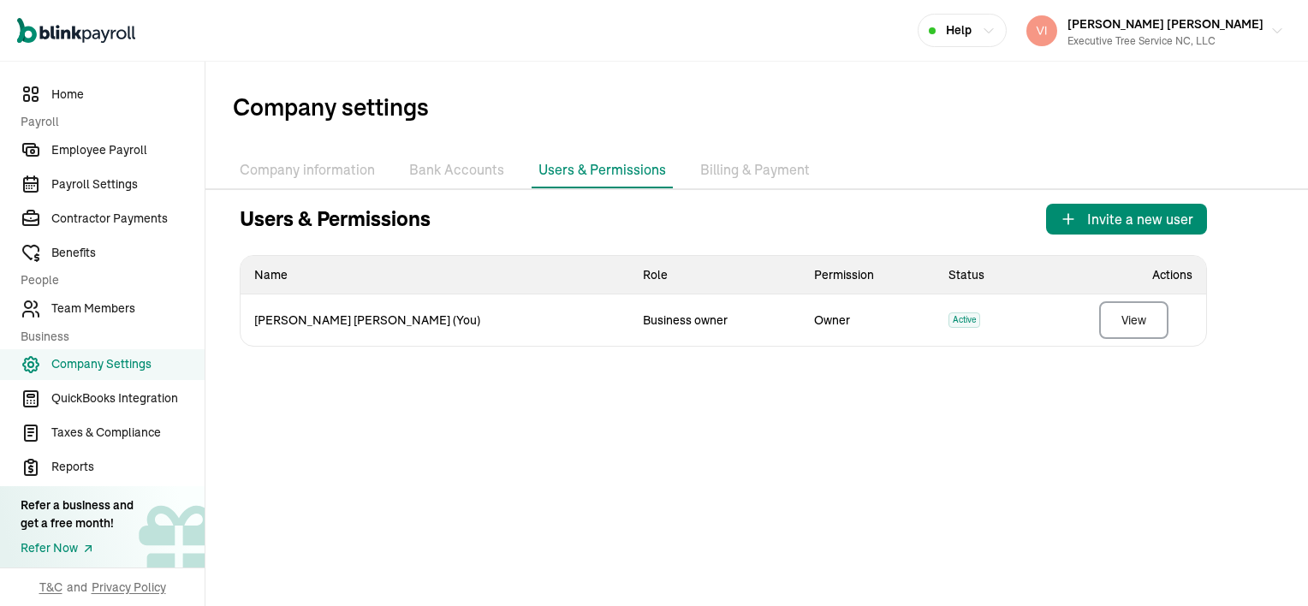
click at [749, 170] on li "Billing & Payment" at bounding box center [755, 170] width 123 height 36
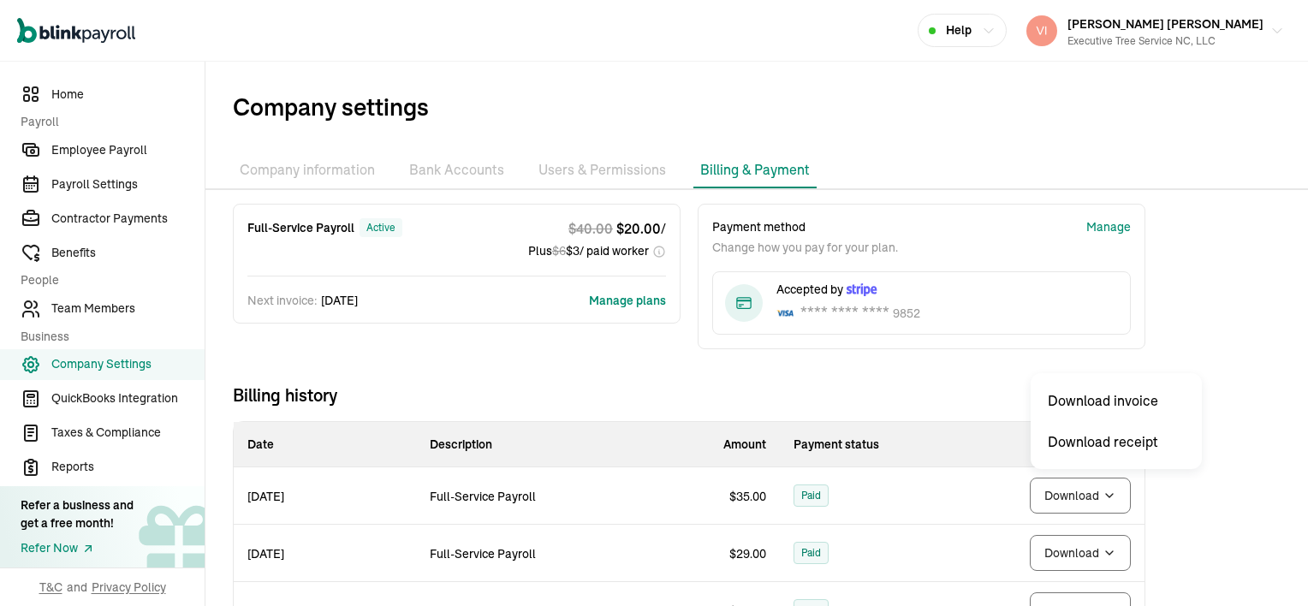
click at [1110, 493] on body "Open main menu Help [PERSON_NAME] [PERSON_NAME] Executive Tree Service NC, LLC …" at bounding box center [654, 303] width 1308 height 606
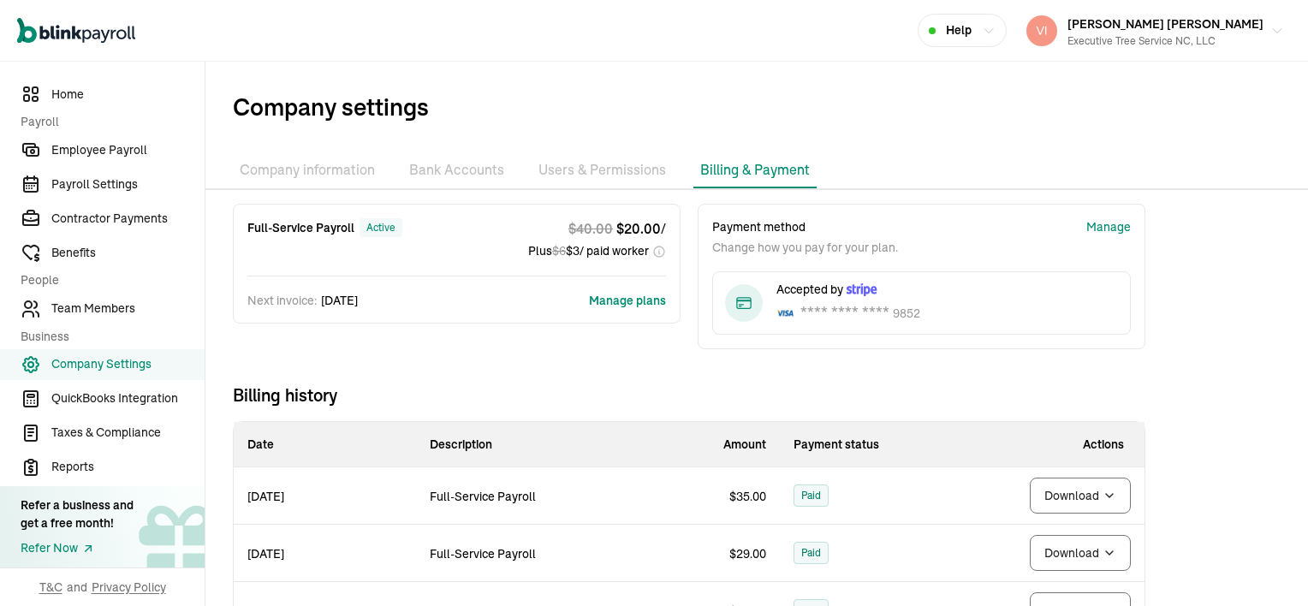
click at [773, 39] on div "Open main menu Help [PERSON_NAME] [PERSON_NAME] Executive Tree Service NC, LLC" at bounding box center [654, 31] width 1308 height 62
